Goal: Task Accomplishment & Management: Complete application form

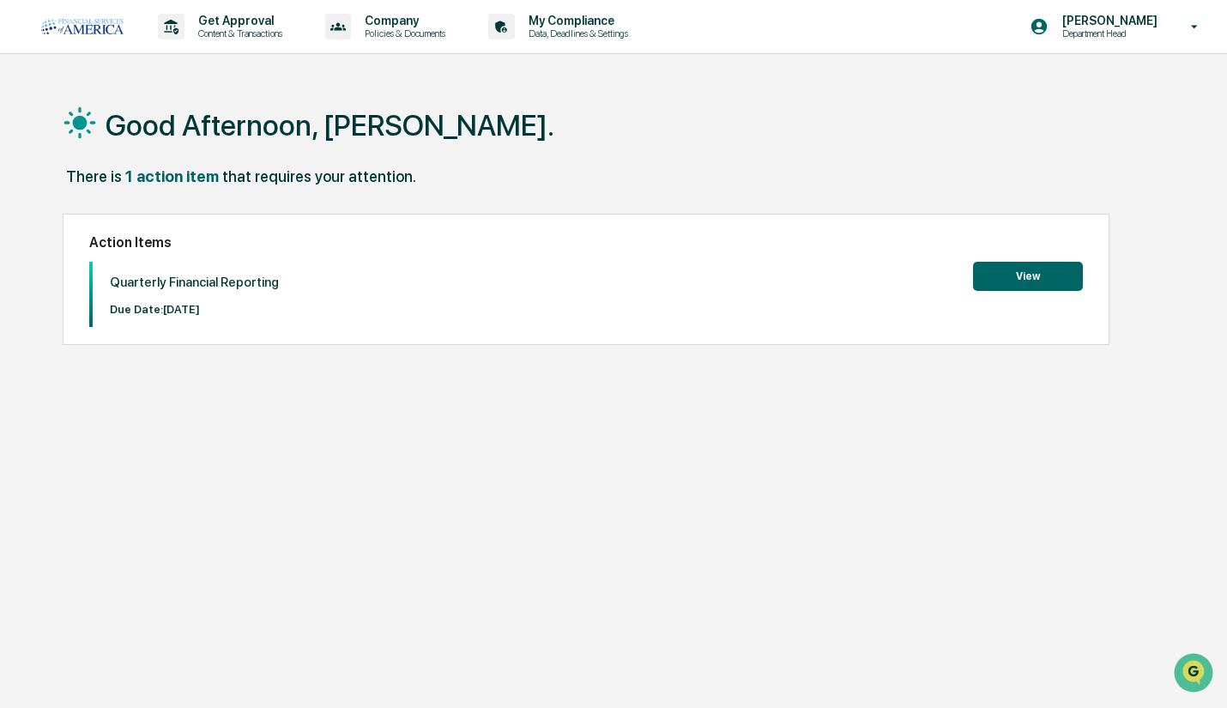
click at [1044, 269] on button "View" at bounding box center [1028, 276] width 110 height 29
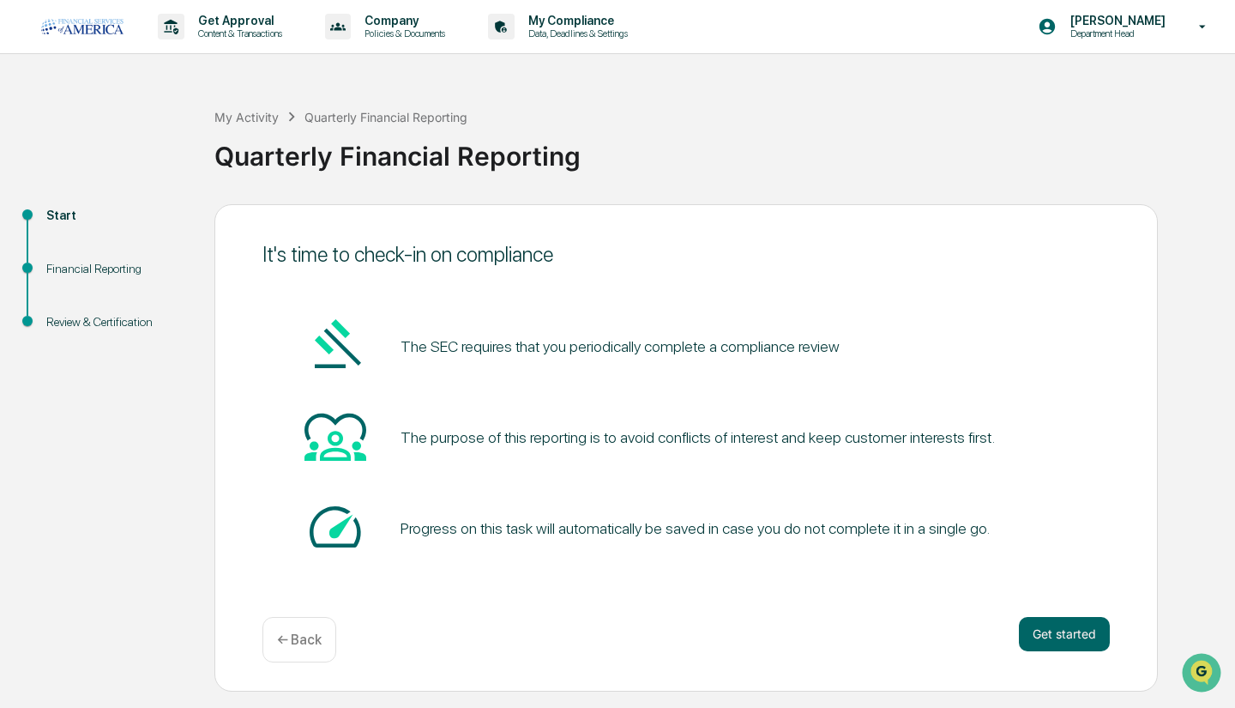
click at [1085, 636] on button "Get started" at bounding box center [1064, 634] width 91 height 34
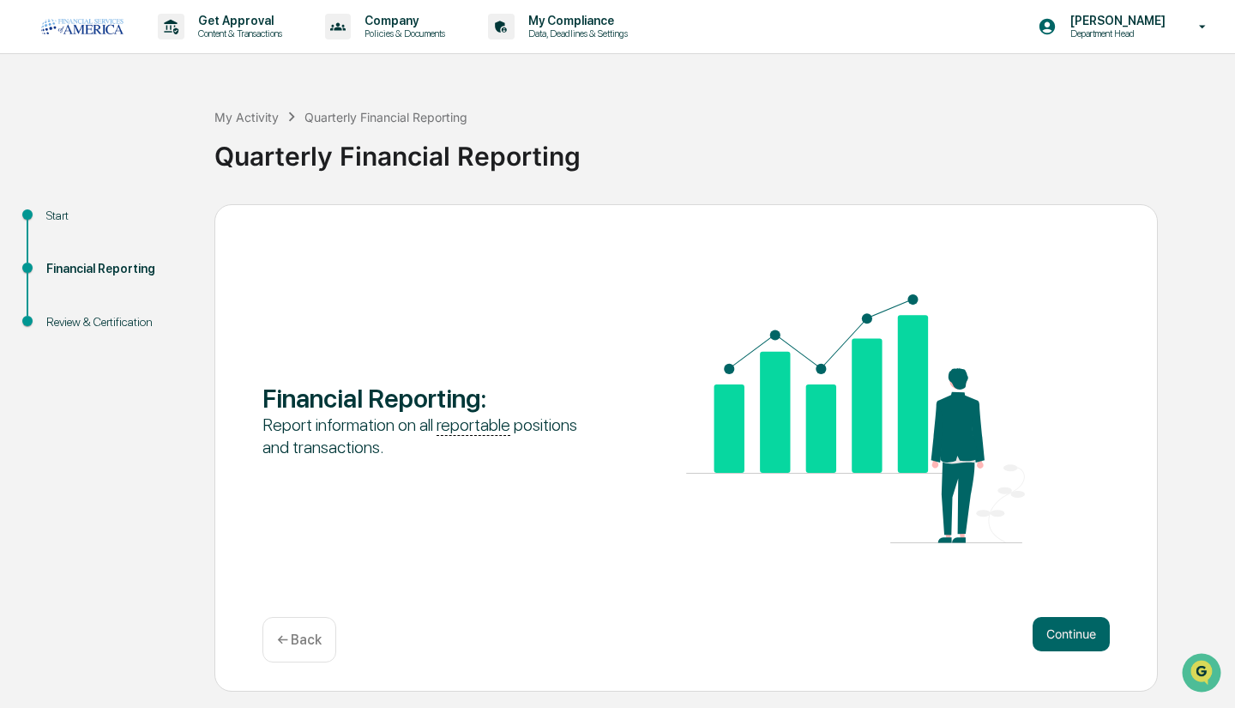
click at [1066, 640] on button "Continue" at bounding box center [1071, 634] width 77 height 34
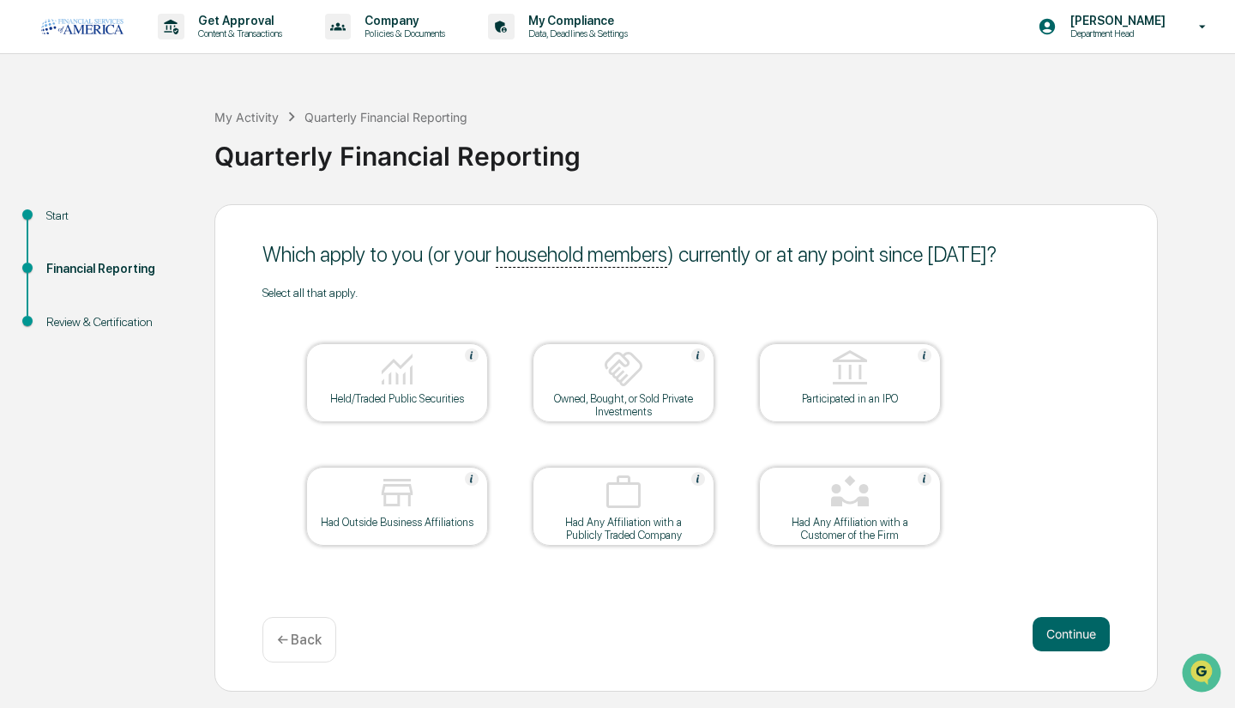
click at [415, 387] on img at bounding box center [397, 368] width 41 height 41
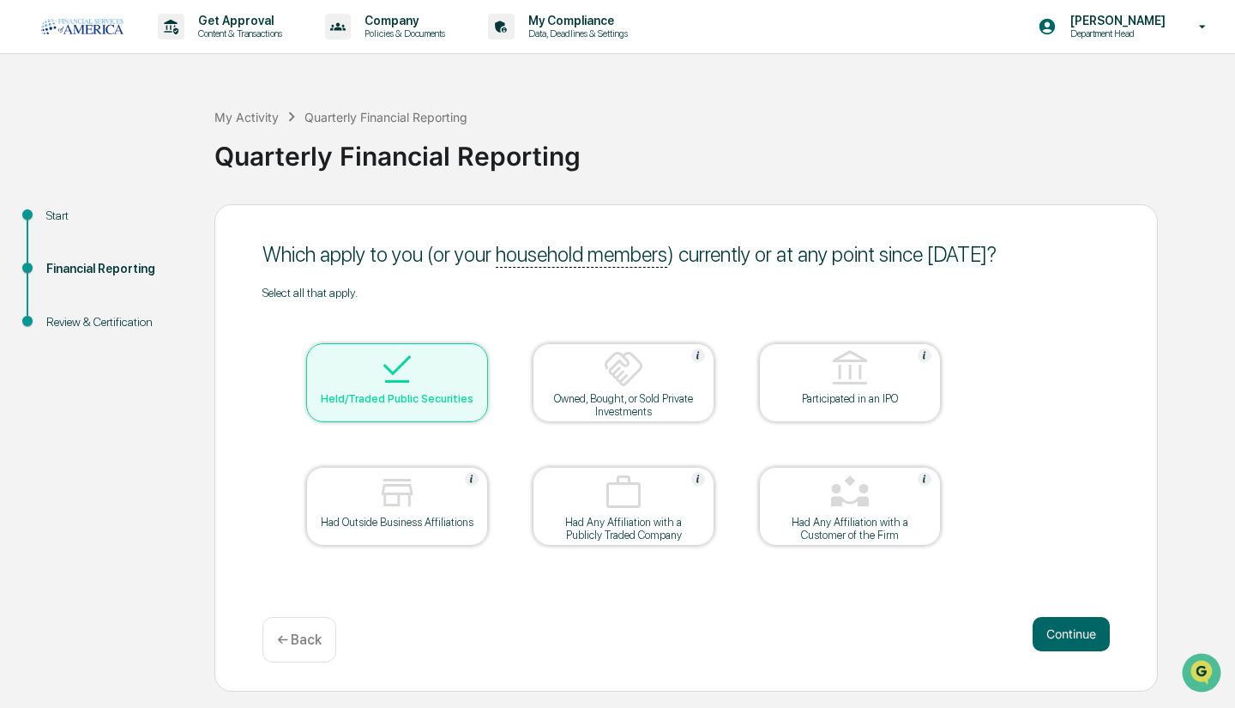
click at [1044, 631] on button "Continue" at bounding box center [1071, 634] width 77 height 34
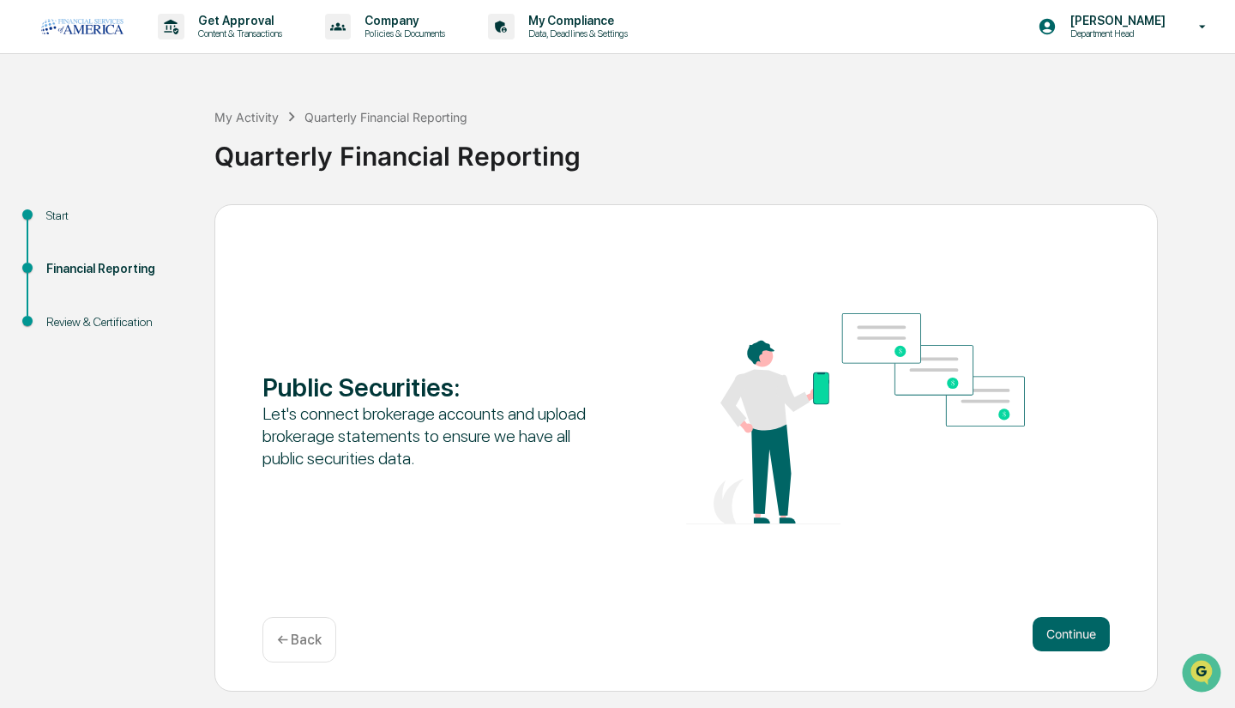
click at [1070, 634] on button "Continue" at bounding box center [1071, 634] width 77 height 34
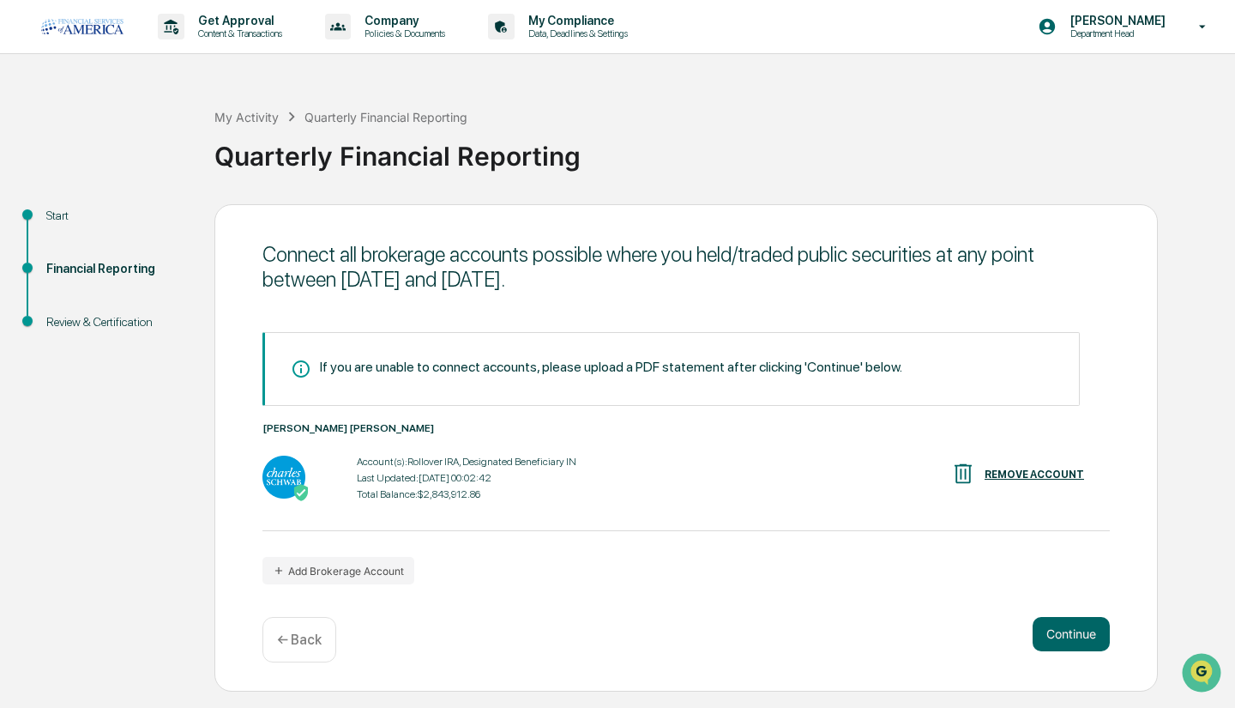
click at [1070, 630] on button "Continue" at bounding box center [1071, 634] width 77 height 34
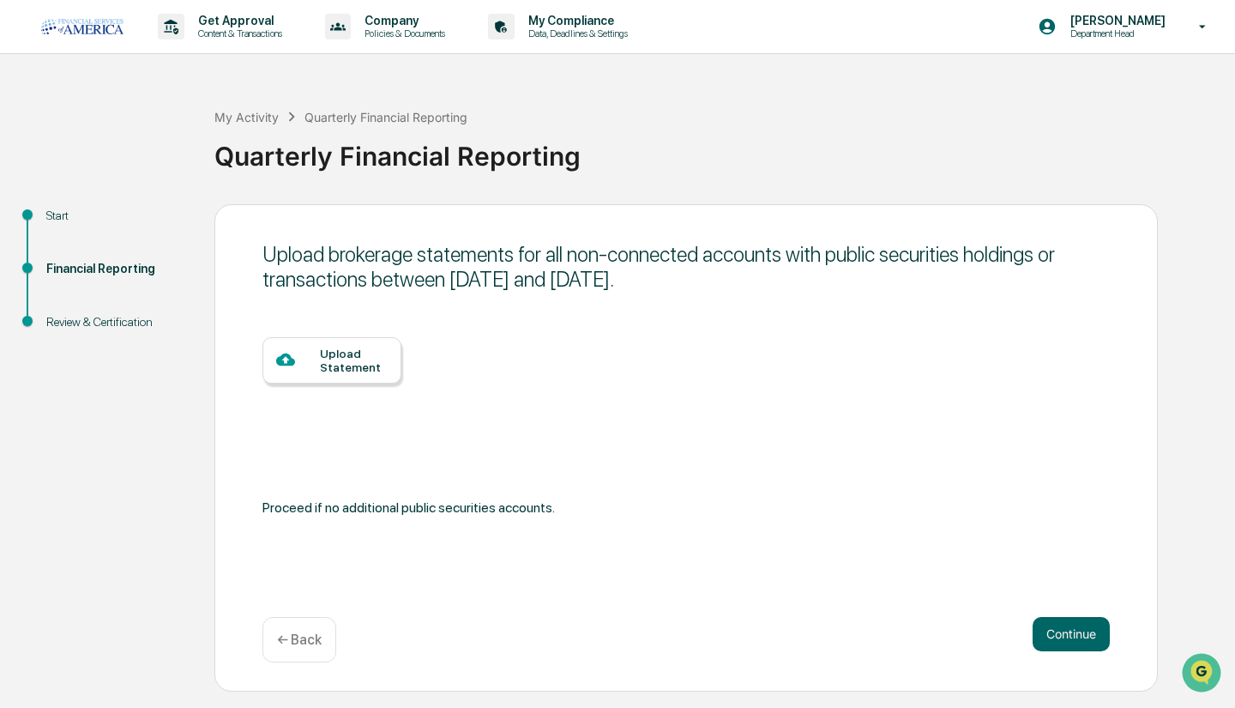
click at [1082, 642] on button "Continue" at bounding box center [1071, 634] width 77 height 34
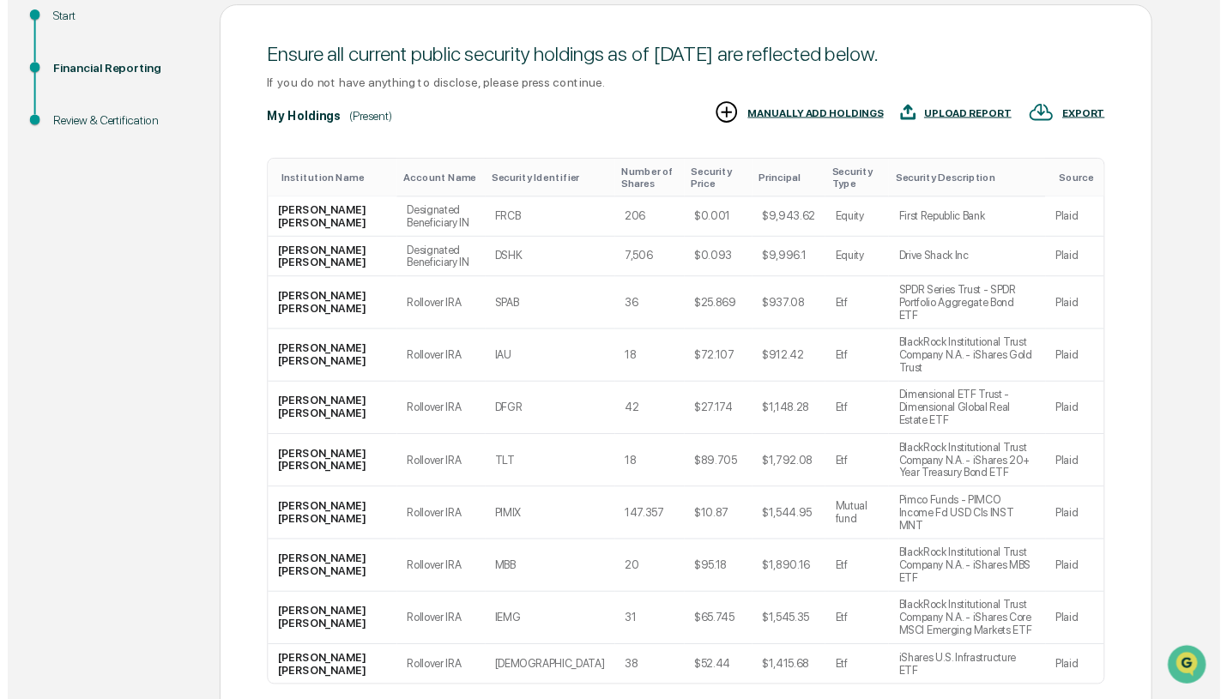
scroll to position [254, 0]
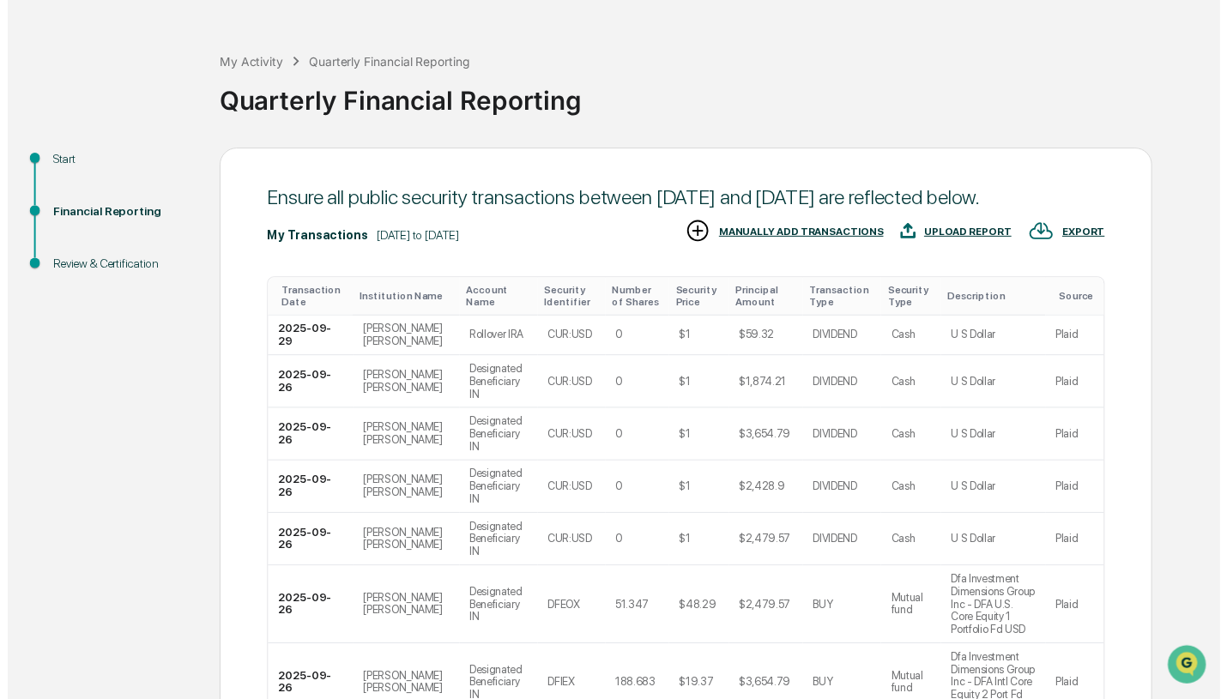
scroll to position [334, 0]
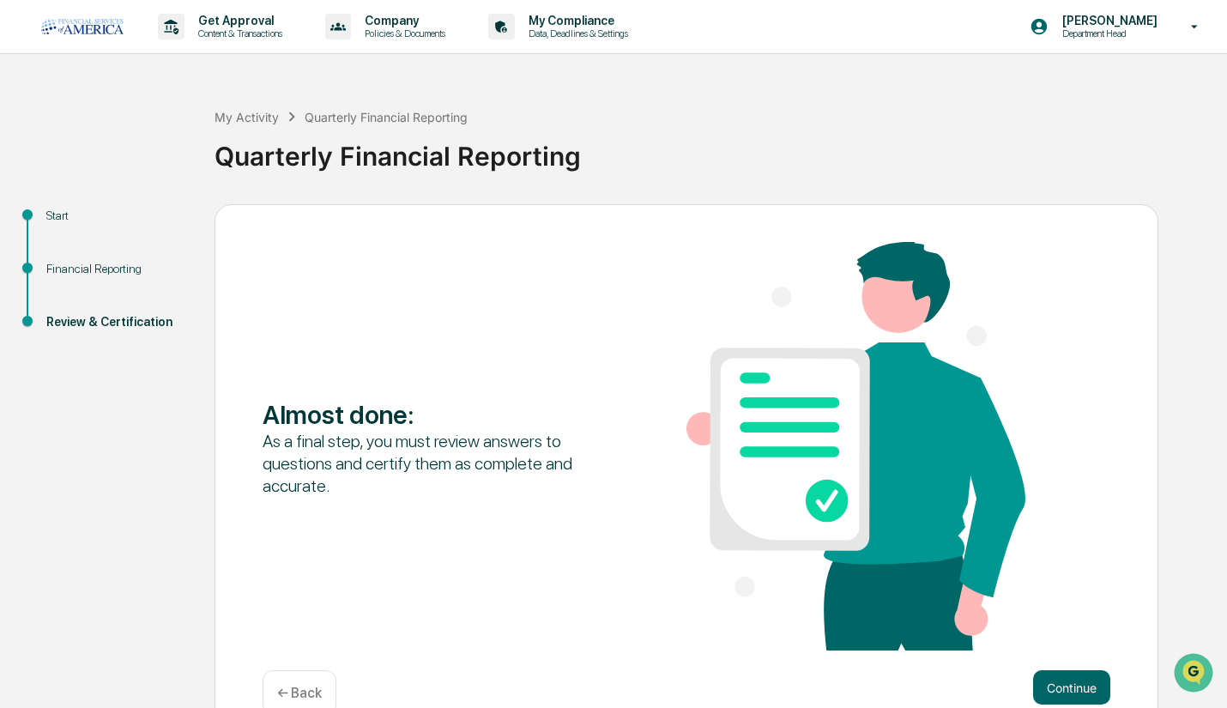
scroll to position [38, 0]
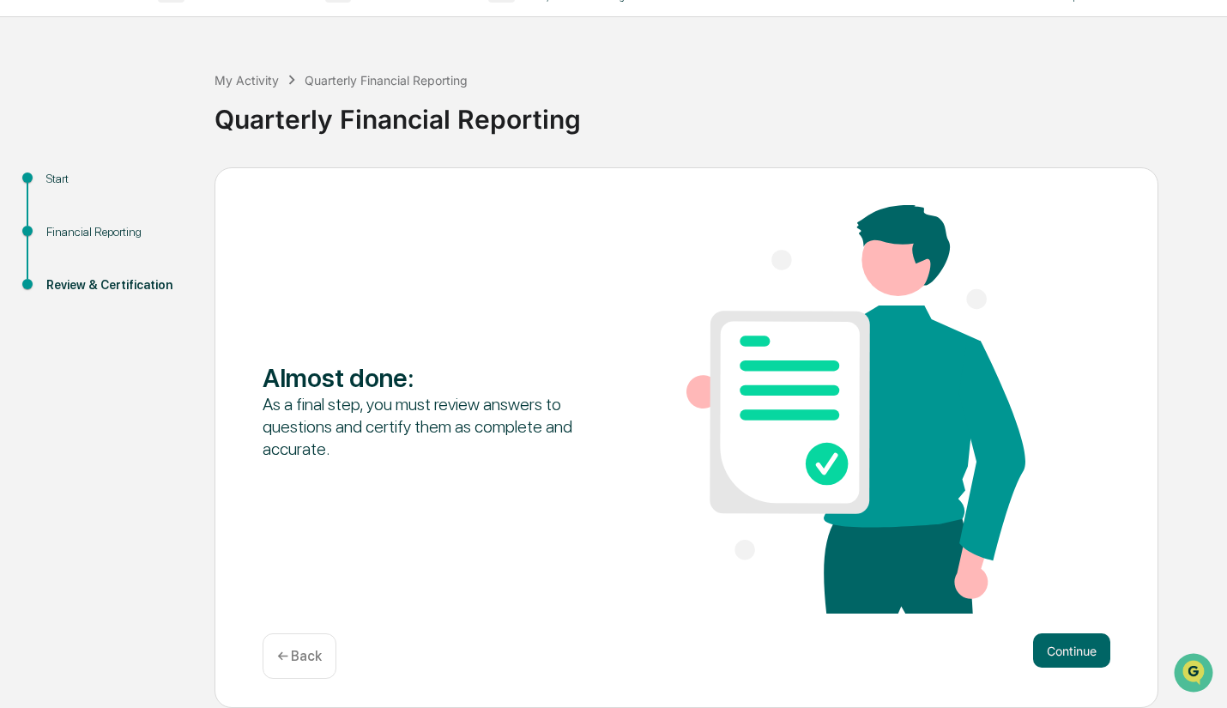
click at [1058, 632] on div "Almost done : As a final step, you must review answers to questions and certify…" at bounding box center [685, 437] width 943 height 541
click at [1056, 641] on button "Continue" at bounding box center [1071, 650] width 77 height 34
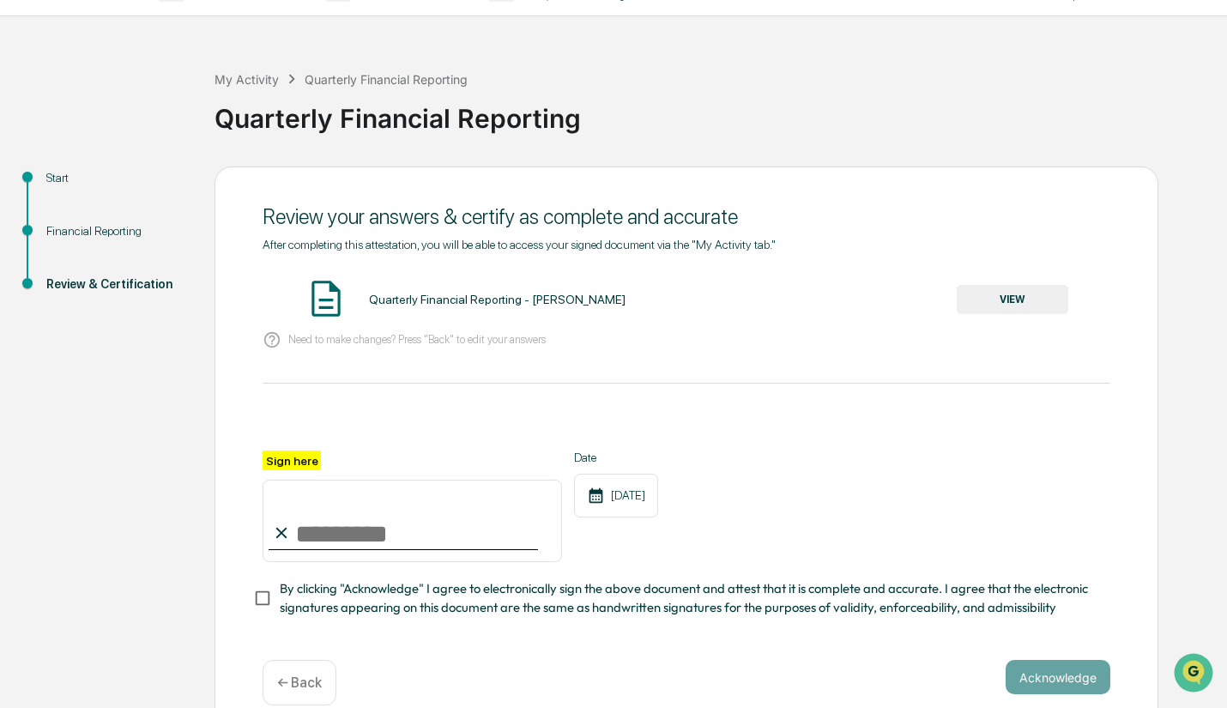
click at [334, 525] on input "Sign here" at bounding box center [411, 520] width 299 height 82
type input "**********"
click at [1062, 672] on button "Acknowledge" at bounding box center [1057, 677] width 105 height 34
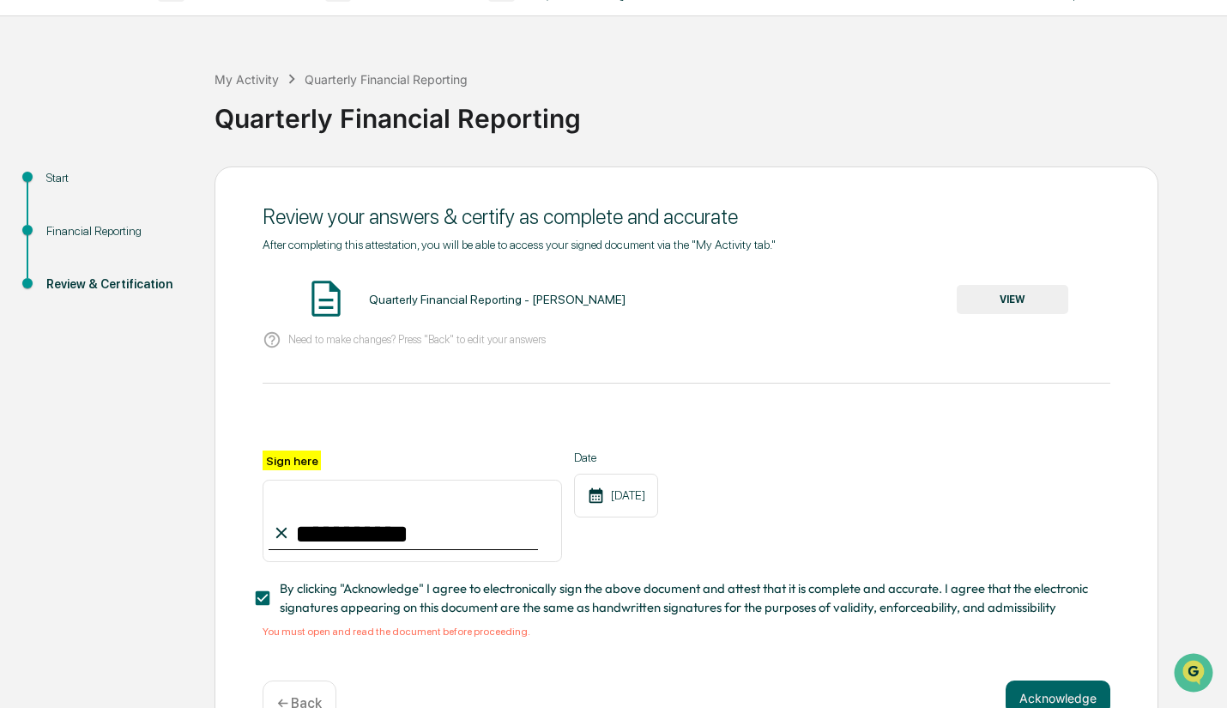
scroll to position [93, 0]
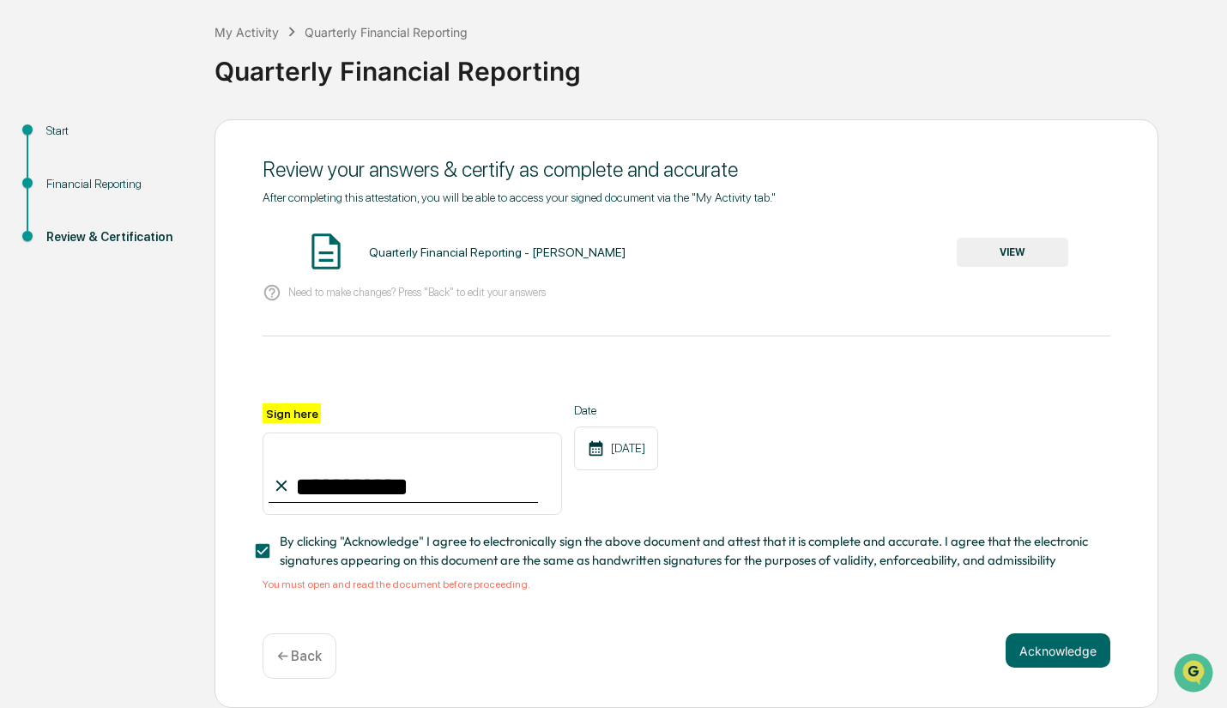
click at [1032, 255] on button "VIEW" at bounding box center [1012, 252] width 112 height 29
